Goal: Information Seeking & Learning: Learn about a topic

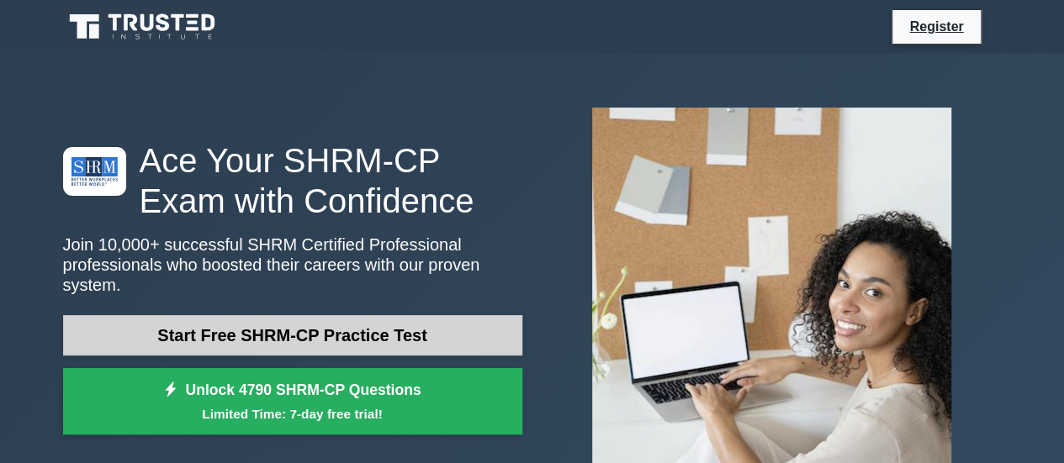
click at [393, 330] on link "Start Free SHRM-CP Practice Test" at bounding box center [292, 335] width 459 height 40
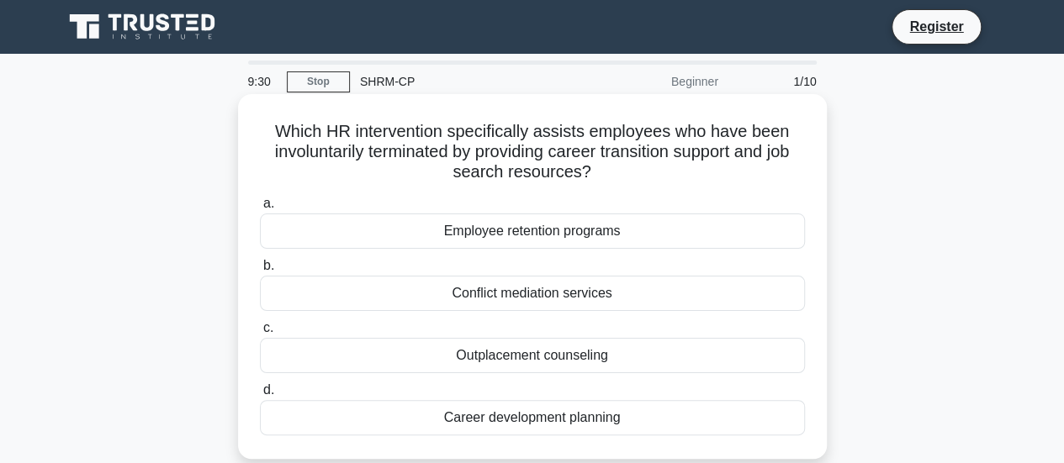
click at [465, 360] on div "Outplacement counseling" at bounding box center [532, 355] width 545 height 35
click at [260, 334] on input "c. Outplacement counseling" at bounding box center [260, 328] width 0 height 11
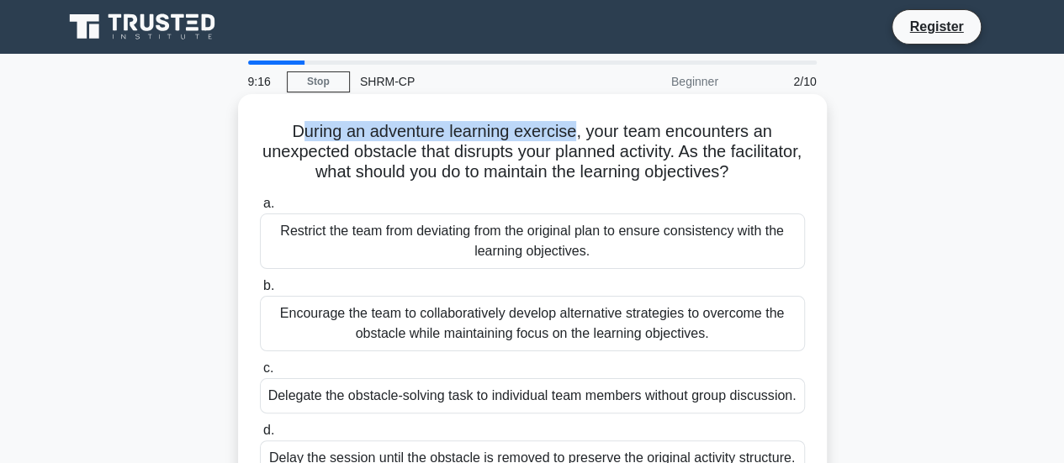
drag, startPoint x: 294, startPoint y: 137, endPoint x: 573, endPoint y: 142, distance: 279.2
click at [573, 142] on h5 "During an adventure learning exercise, your team encounters an unexpected obsta…" at bounding box center [532, 152] width 548 height 62
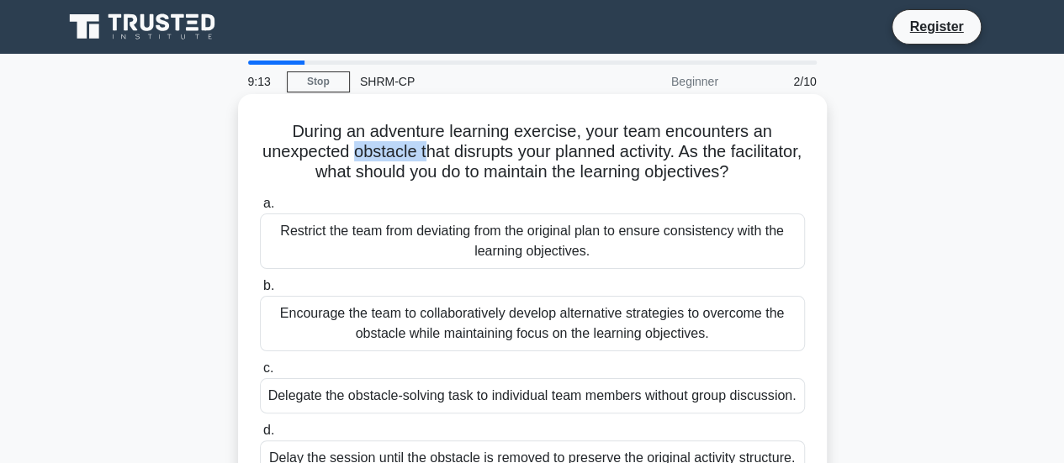
drag, startPoint x: 387, startPoint y: 157, endPoint x: 459, endPoint y: 154, distance: 72.4
click at [459, 154] on h5 "During an adventure learning exercise, your team encounters an unexpected obsta…" at bounding box center [532, 152] width 548 height 62
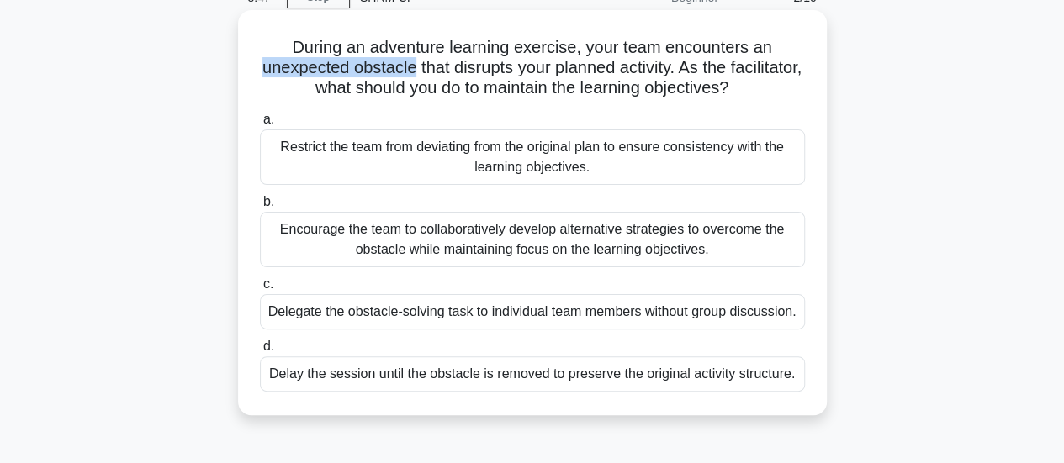
drag, startPoint x: 446, startPoint y: 71, endPoint x: 279, endPoint y: 68, distance: 166.5
click at [279, 68] on h5 "During an adventure learning exercise, your team encounters an unexpected obsta…" at bounding box center [532, 68] width 548 height 62
copy h5 "unexpected obstacle"
click at [476, 252] on div "Encourage the team to collaboratively develop alternative strategies to overcom…" at bounding box center [532, 239] width 545 height 55
click at [260, 208] on input "b. Encourage the team to collaboratively develop alternative strategies to over…" at bounding box center [260, 202] width 0 height 11
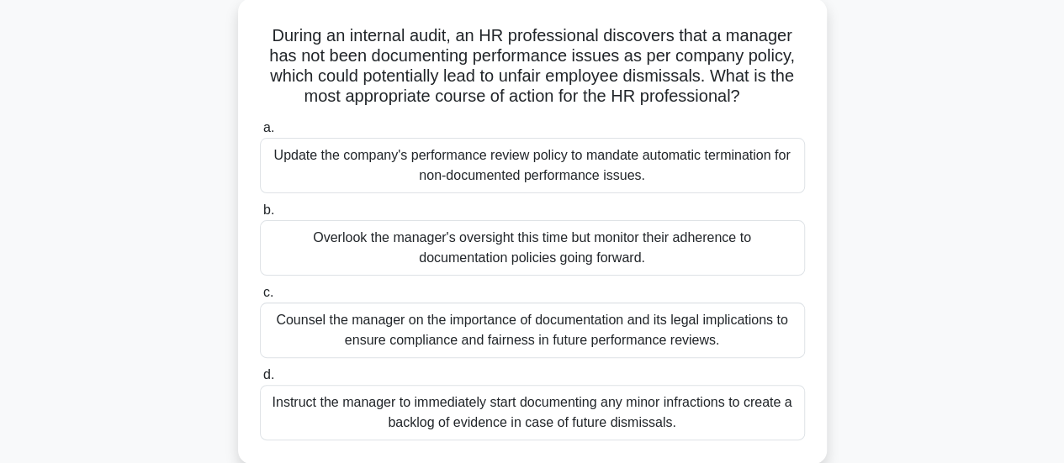
scroll to position [168, 0]
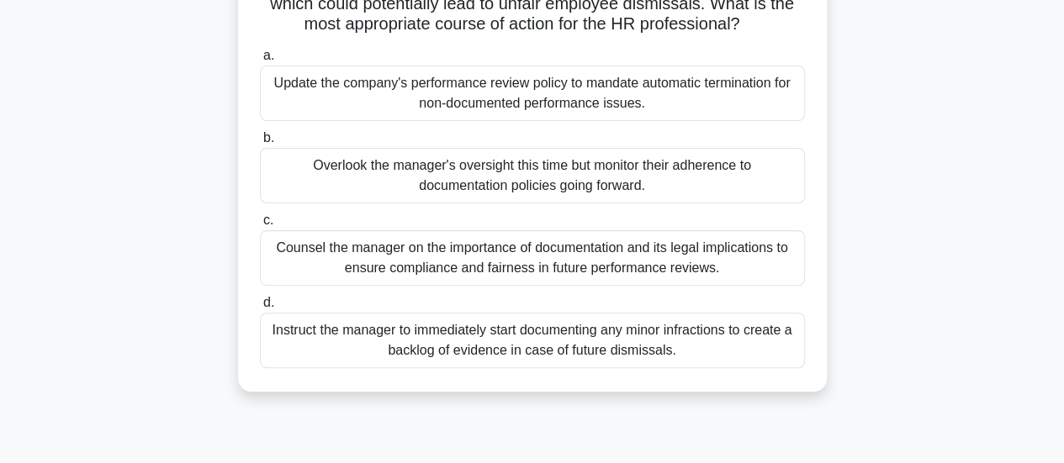
click at [505, 330] on div "Instruct the manager to immediately start documenting any minor infractions to …" at bounding box center [532, 340] width 545 height 55
click at [260, 309] on input "d. Instruct the manager to immediately start documenting any minor infractions …" at bounding box center [260, 303] width 0 height 11
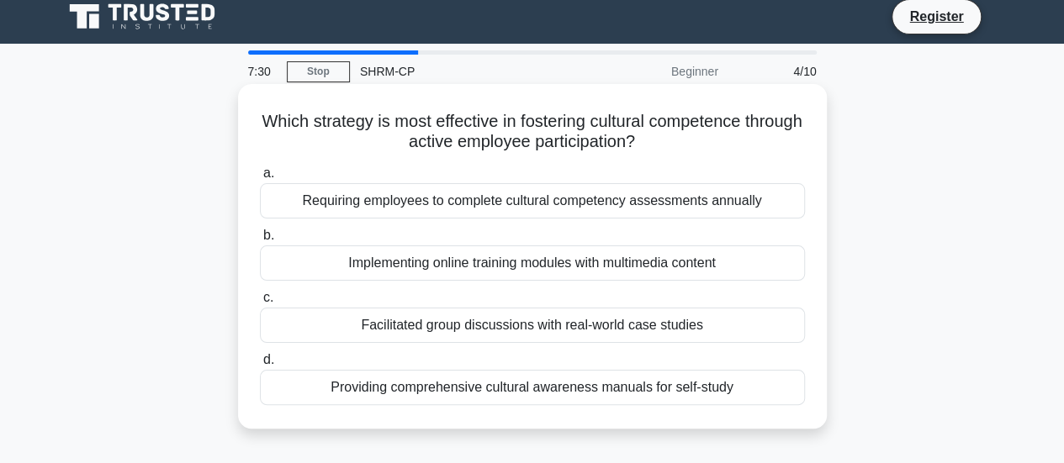
scroll to position [0, 0]
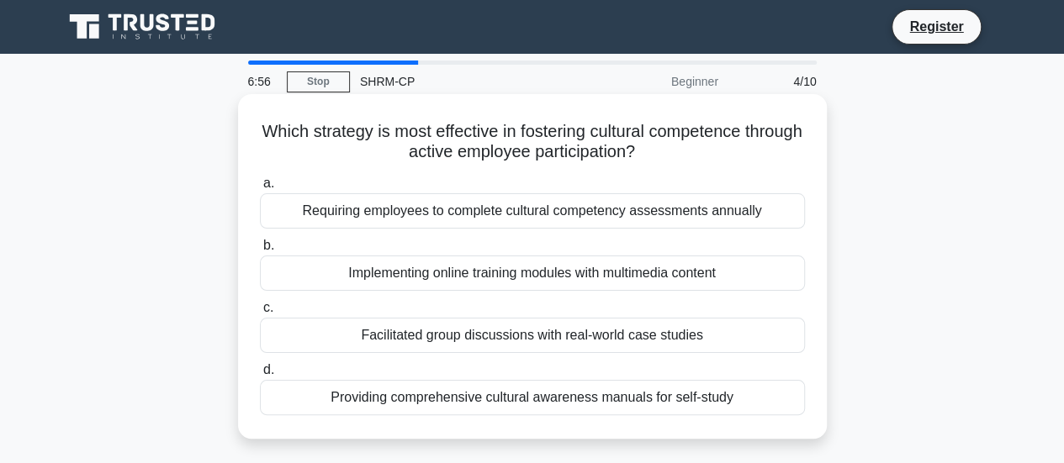
click at [426, 341] on div "Facilitated group discussions with real-world case studies" at bounding box center [532, 335] width 545 height 35
click at [260, 314] on input "c. Facilitated group discussions with real-world case studies" at bounding box center [260, 308] width 0 height 11
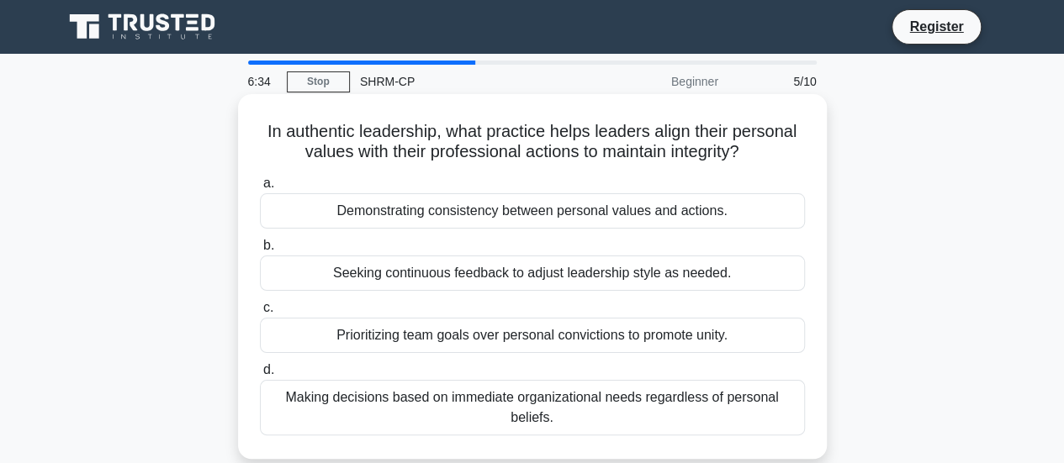
click at [407, 349] on div "Prioritizing team goals over personal convictions to promote unity." at bounding box center [532, 335] width 545 height 35
click at [260, 314] on input "c. Prioritizing team goals over personal convictions to promote unity." at bounding box center [260, 308] width 0 height 11
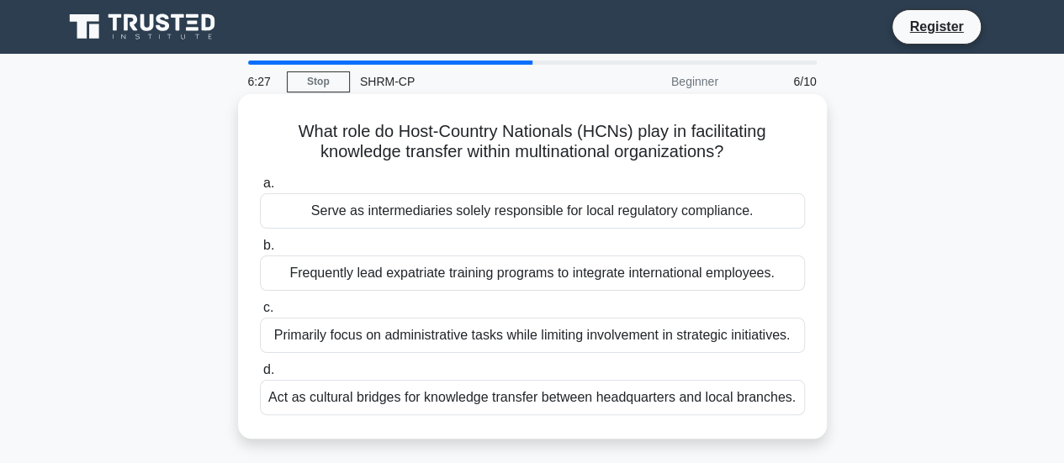
drag, startPoint x: 287, startPoint y: 126, endPoint x: 773, endPoint y: 153, distance: 486.8
click at [773, 153] on h5 "What role do Host-Country Nationals (HCNs) play in facilitating knowledge trans…" at bounding box center [532, 142] width 548 height 42
click at [410, 214] on div "Serve as intermediaries solely responsible for local regulatory compliance." at bounding box center [532, 210] width 545 height 35
click at [260, 189] on input "a. Serve as intermediaries solely responsible for local regulatory compliance." at bounding box center [260, 183] width 0 height 11
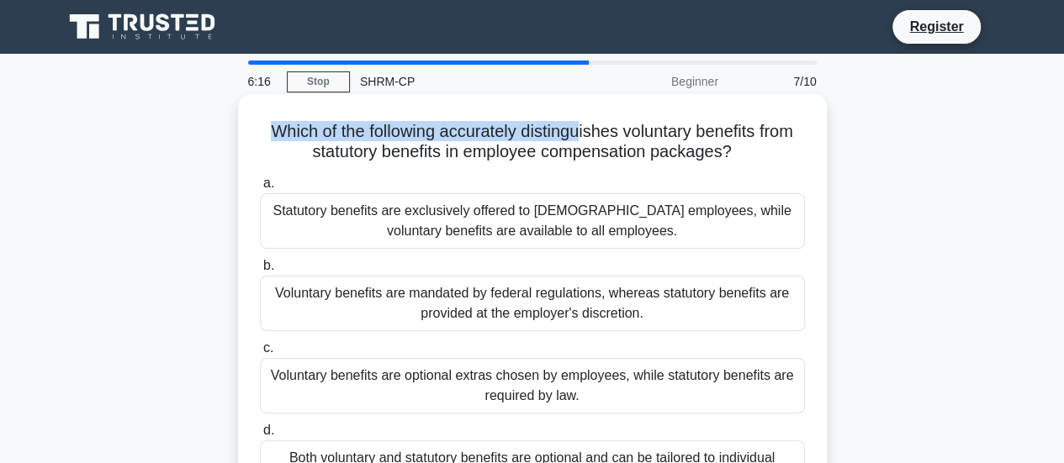
drag, startPoint x: 249, startPoint y: 131, endPoint x: 579, endPoint y: 133, distance: 329.6
click at [579, 133] on div "Which of the following accurately distinguishes voluntary benefits from statuto…" at bounding box center [532, 307] width 575 height 412
click at [579, 133] on h5 "Which of the following accurately distinguishes voluntary benefits from statuto…" at bounding box center [532, 142] width 548 height 42
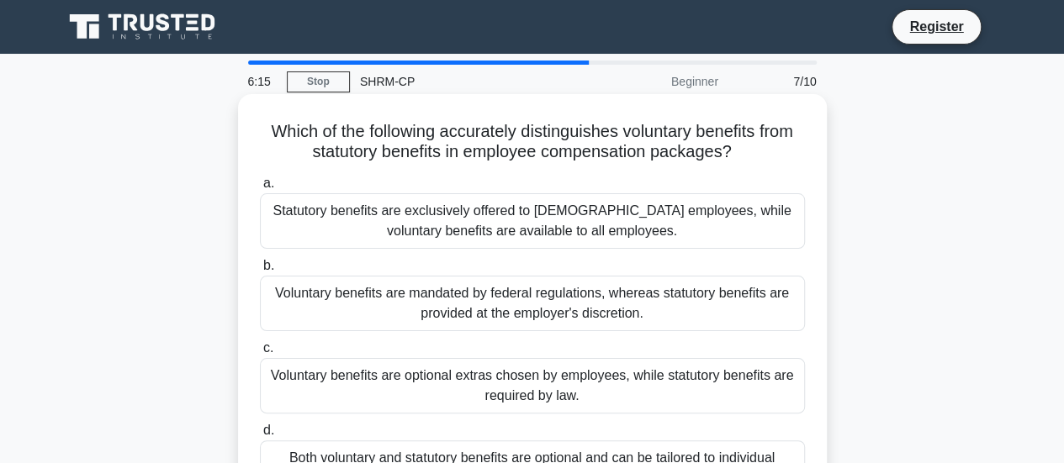
click at [476, 334] on div "a. Statutory benefits are exclusively offered to part-time employees, while vol…" at bounding box center [532, 335] width 565 height 330
click at [473, 314] on div "Voluntary benefits are mandated by federal regulations, whereas statutory benef…" at bounding box center [532, 303] width 545 height 55
click at [260, 272] on input "b. Voluntary benefits are mandated by federal regulations, whereas statutory be…" at bounding box center [260, 266] width 0 height 11
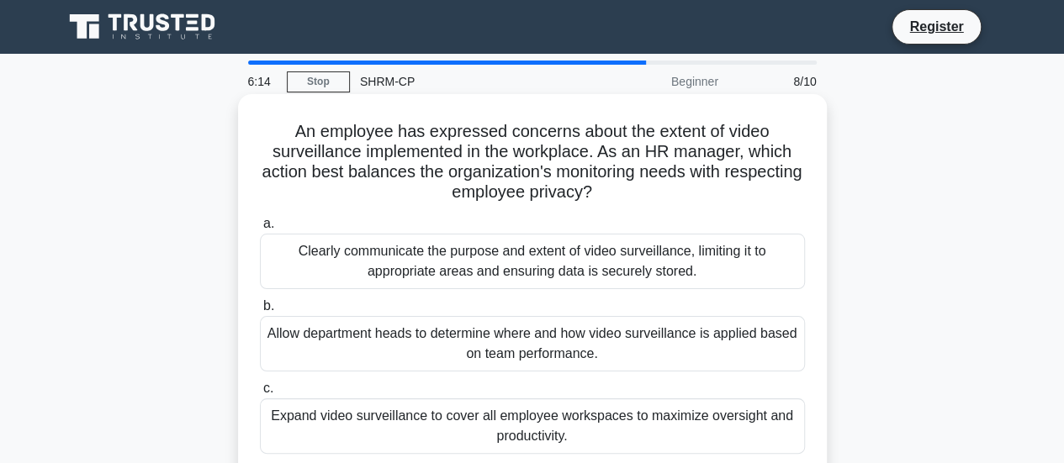
click at [427, 248] on div "Clearly communicate the purpose and extent of video surveillance, limiting it t…" at bounding box center [532, 261] width 545 height 55
click at [260, 230] on input "a. Clearly communicate the purpose and extent of video surveillance, limiting i…" at bounding box center [260, 224] width 0 height 11
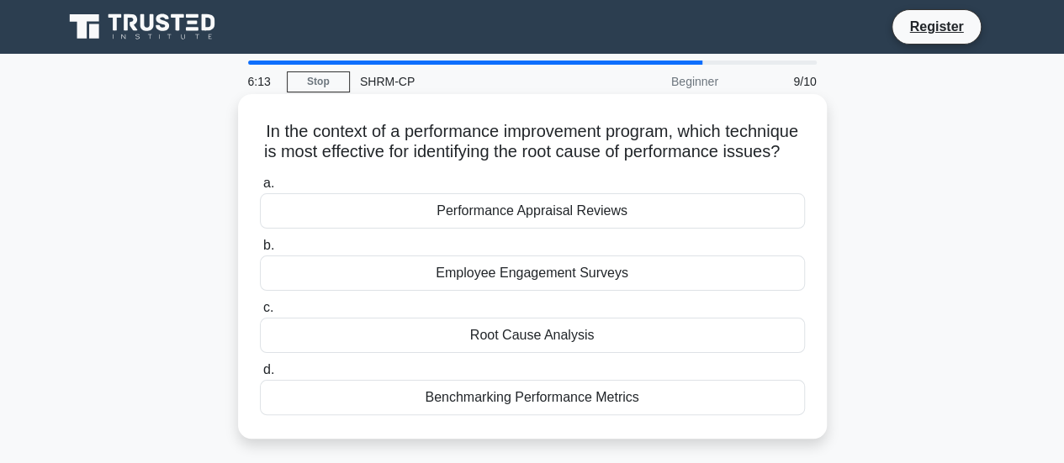
click at [429, 283] on div "Employee Engagement Surveys" at bounding box center [532, 273] width 545 height 35
click at [260, 251] on input "b. Employee Engagement Surveys" at bounding box center [260, 245] width 0 height 11
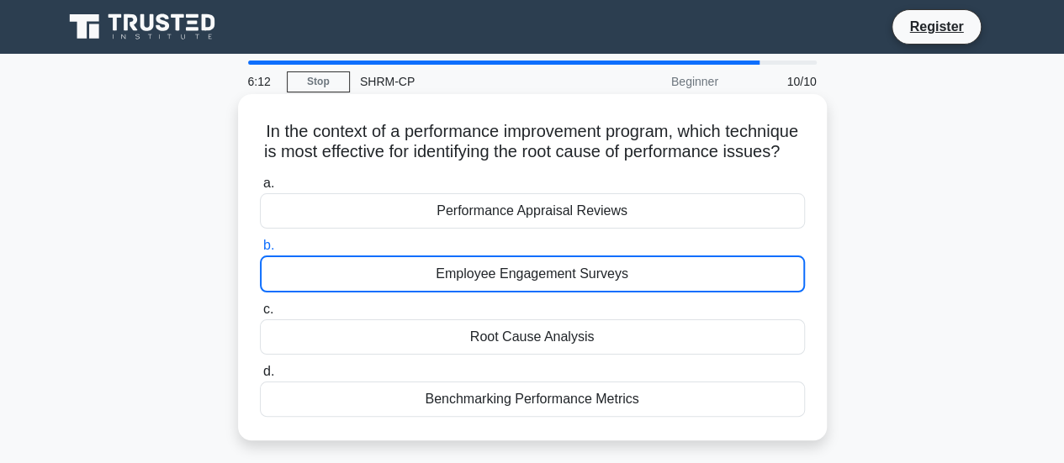
scroll to position [84, 0]
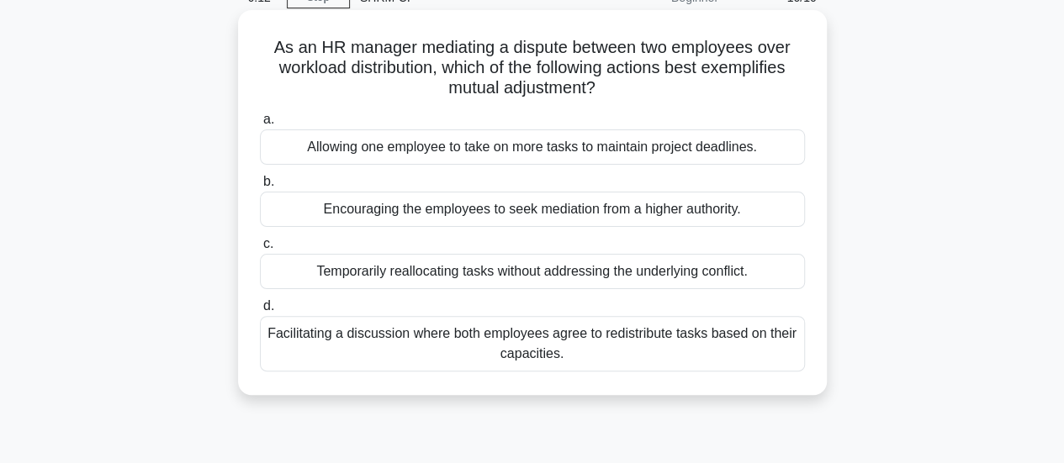
click at [444, 278] on div "Temporarily reallocating tasks without addressing the underlying conflict." at bounding box center [532, 271] width 545 height 35
click at [260, 250] on input "c. Temporarily reallocating tasks without addressing the underlying conflict." at bounding box center [260, 244] width 0 height 11
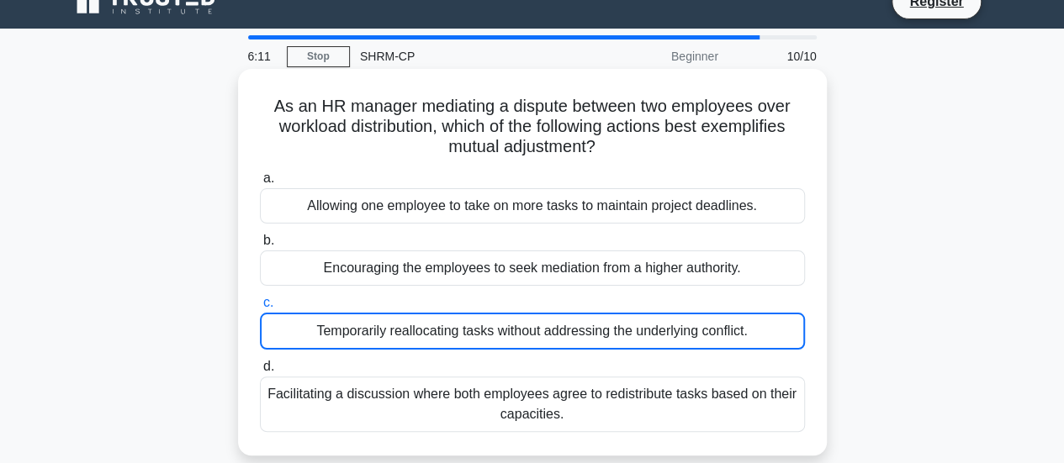
scroll to position [0, 0]
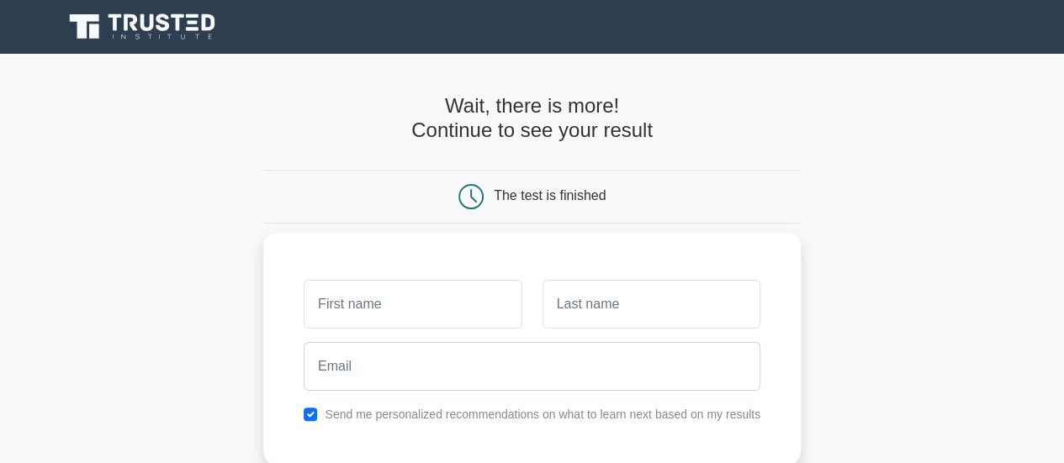
scroll to position [84, 0]
